Goal: Use online tool/utility: Utilize a website feature to perform a specific function

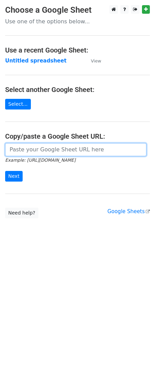
click at [34, 153] on input "url" at bounding box center [75, 149] width 141 height 13
paste input "[URL][DOMAIN_NAME]"
type input "[URL][DOMAIN_NAME]"
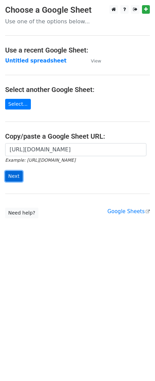
click at [12, 174] on input "Next" at bounding box center [13, 176] width 17 height 11
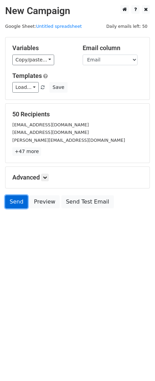
click at [11, 204] on link "Send" at bounding box center [16, 201] width 23 height 13
